Goal: Find specific page/section: Find specific page/section

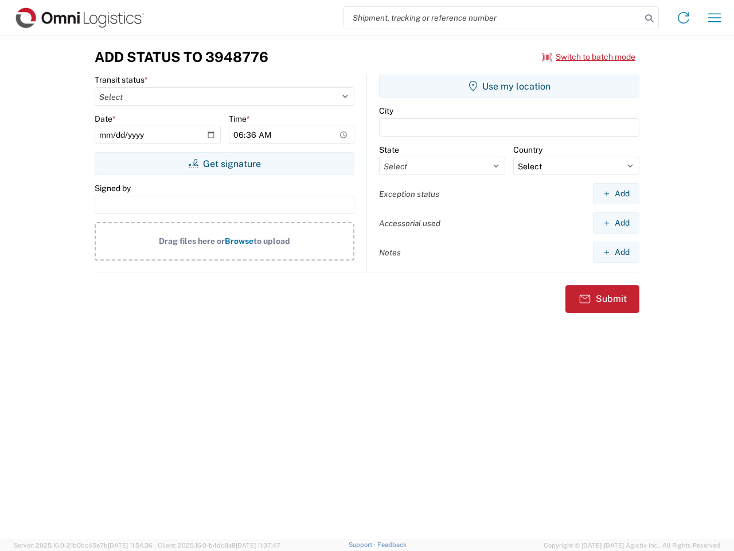
click at [493, 18] on input "search" at bounding box center [492, 18] width 297 height 22
click at [650, 18] on icon at bounding box center [650, 18] width 16 height 16
click at [684, 18] on icon at bounding box center [684, 18] width 18 height 18
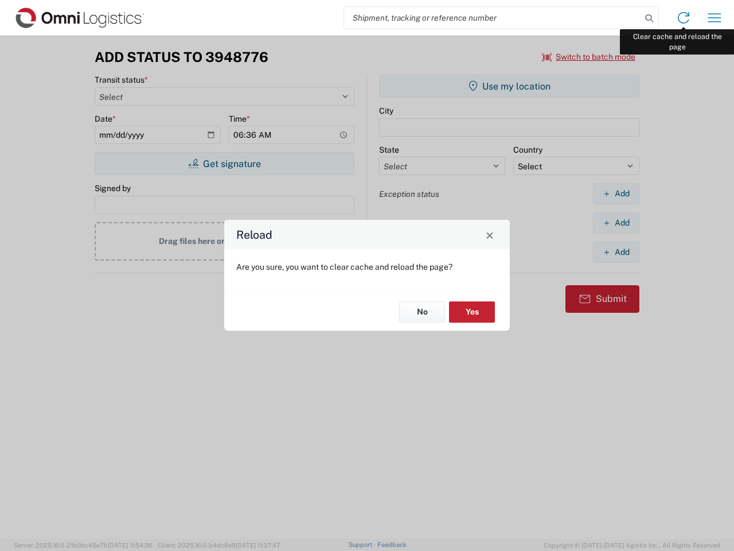
click at [715, 18] on div "Reload Are you sure, you want to clear cache and reload the page? No Yes" at bounding box center [367, 275] width 734 height 551
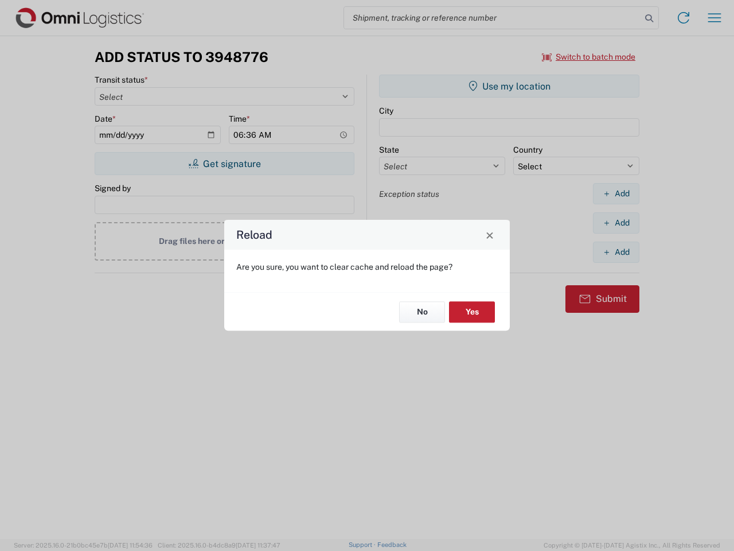
click at [589, 57] on div "Reload Are you sure, you want to clear cache and reload the page? No Yes" at bounding box center [367, 275] width 734 height 551
click at [224, 164] on div "Reload Are you sure, you want to clear cache and reload the page? No Yes" at bounding box center [367, 275] width 734 height 551
click at [510, 86] on div "Reload Are you sure, you want to clear cache and reload the page? No Yes" at bounding box center [367, 275] width 734 height 551
click at [616, 193] on div "Reload Are you sure, you want to clear cache and reload the page? No Yes" at bounding box center [367, 275] width 734 height 551
click at [616, 223] on div "Reload Are you sure, you want to clear cache and reload the page? No Yes" at bounding box center [367, 275] width 734 height 551
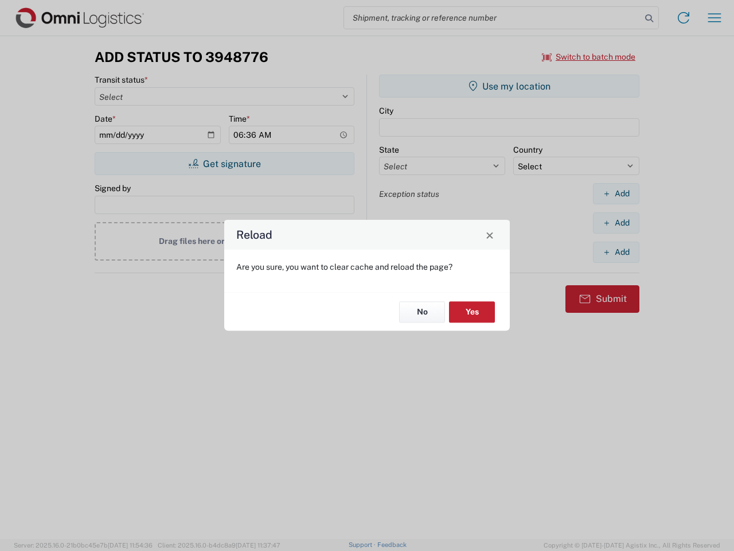
click at [616, 252] on div "Reload Are you sure, you want to clear cache and reload the page? No Yes" at bounding box center [367, 275] width 734 height 551
